Goal: Navigation & Orientation: Go to known website

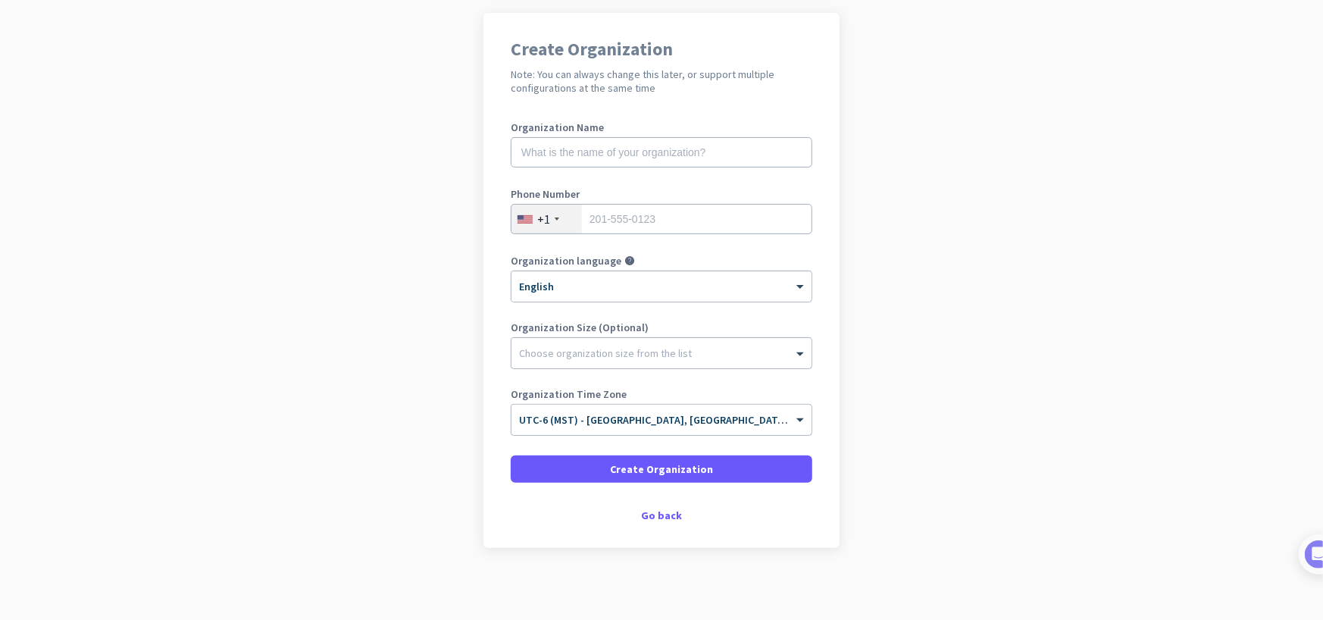
scroll to position [114, 0]
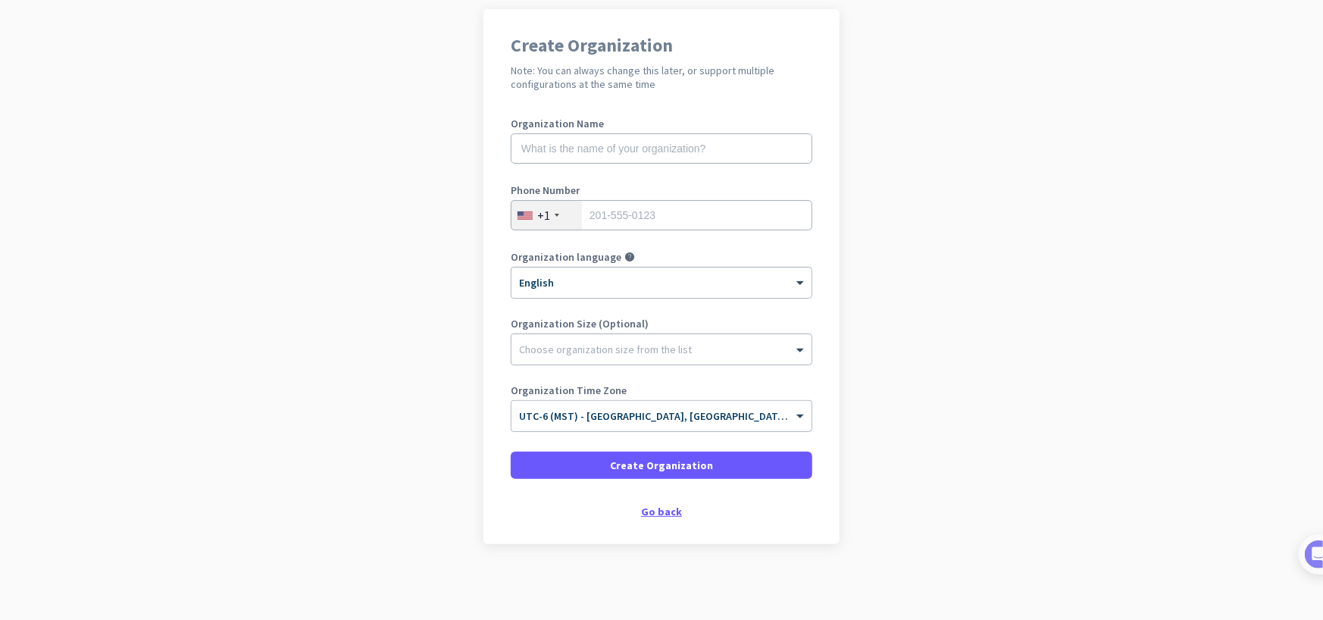
click at [652, 514] on div "Go back" at bounding box center [662, 511] width 302 height 11
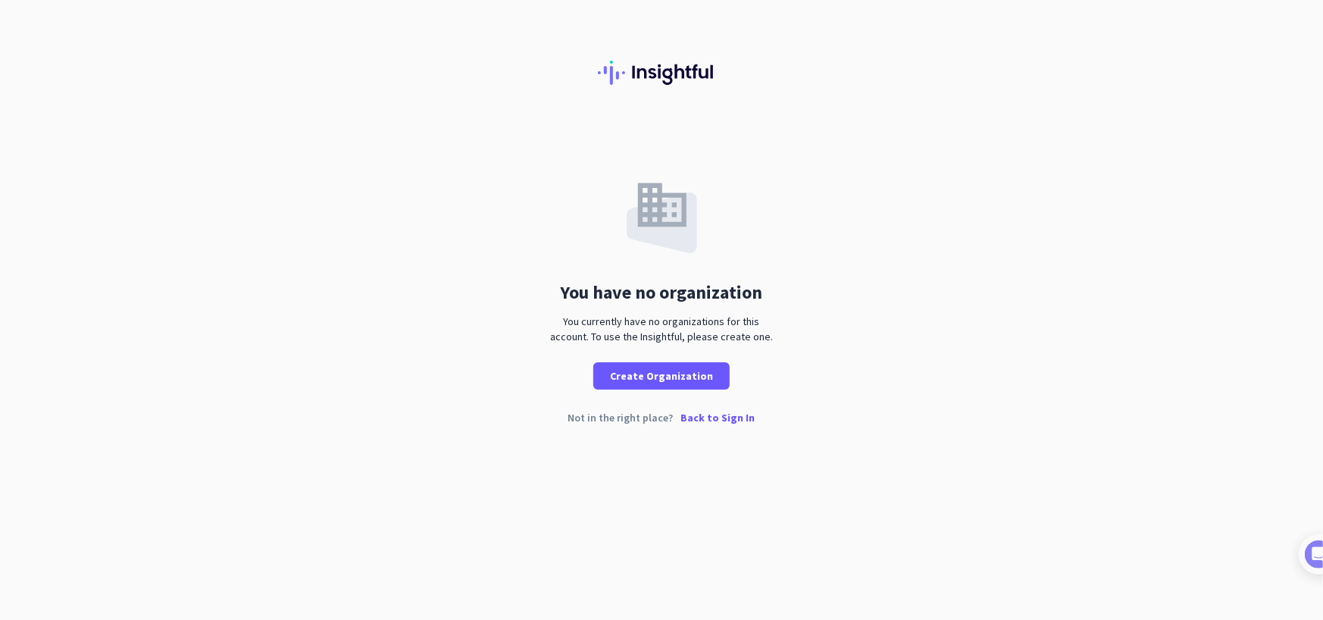
click at [717, 417] on p "Back to Sign In" at bounding box center [718, 417] width 74 height 11
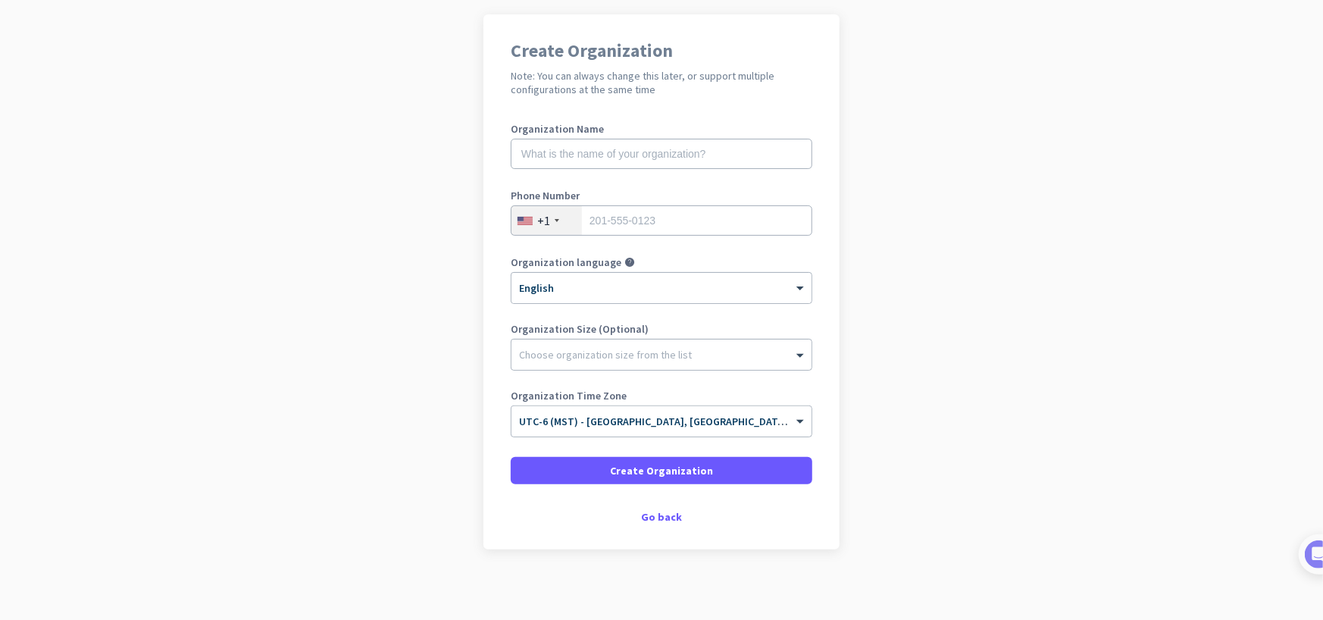
scroll to position [114, 0]
